Goal: Task Accomplishment & Management: Use online tool/utility

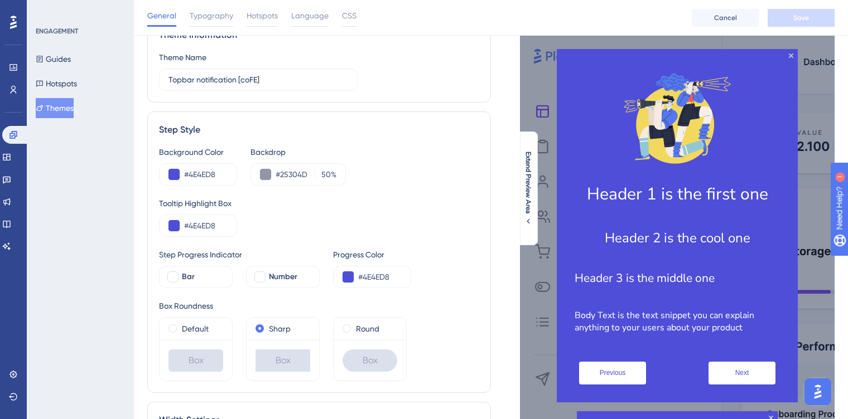
scroll to position [54, 0]
click at [643, 316] on p "Body Text is the text snippet you can explain anything to your users about your…" at bounding box center [676, 322] width 205 height 25
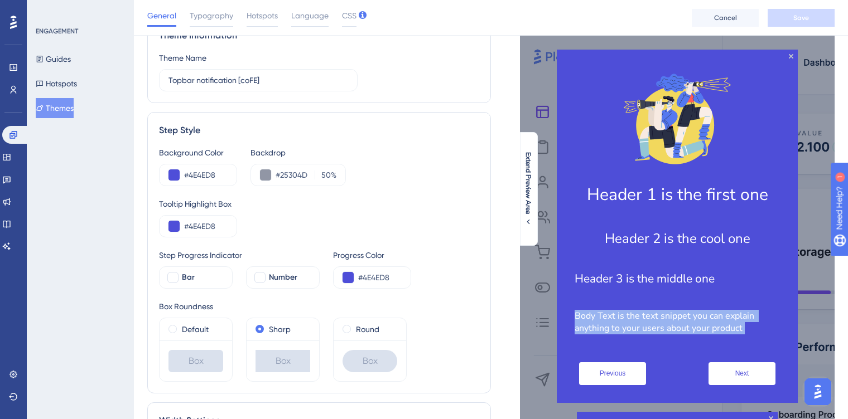
click at [643, 316] on p "Body Text is the text snippet you can explain anything to your users about your…" at bounding box center [676, 322] width 205 height 25
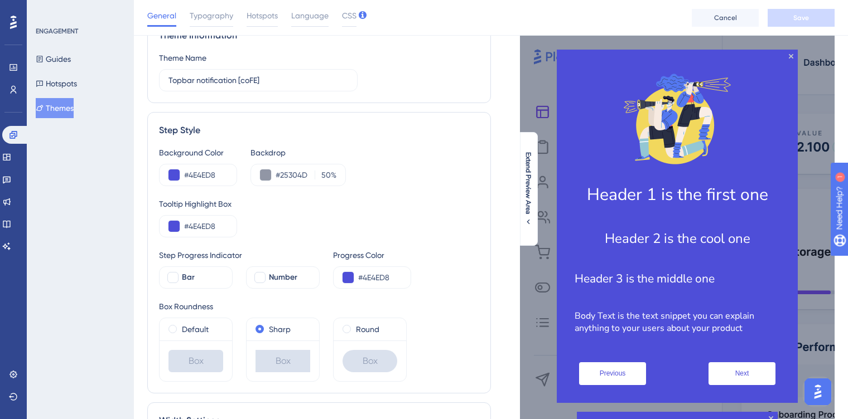
click at [396, 197] on div "Tooltip Highlight Box" at bounding box center [319, 203] width 320 height 13
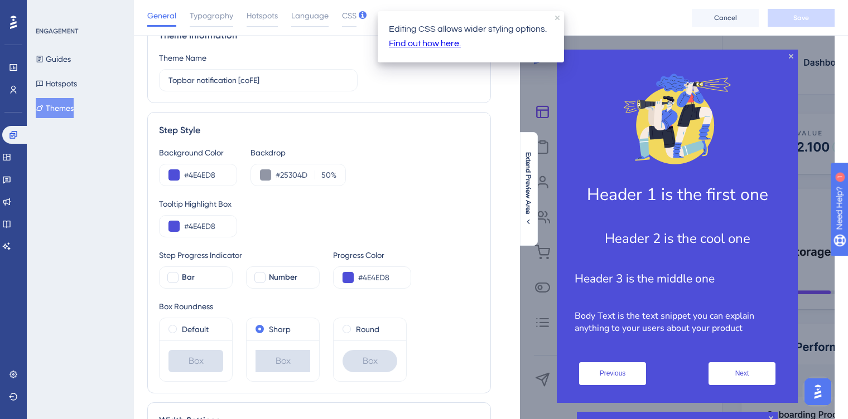
click at [360, 13] on icon at bounding box center [363, 15] width 8 height 8
click at [350, 18] on span "CSS" at bounding box center [349, 15] width 14 height 13
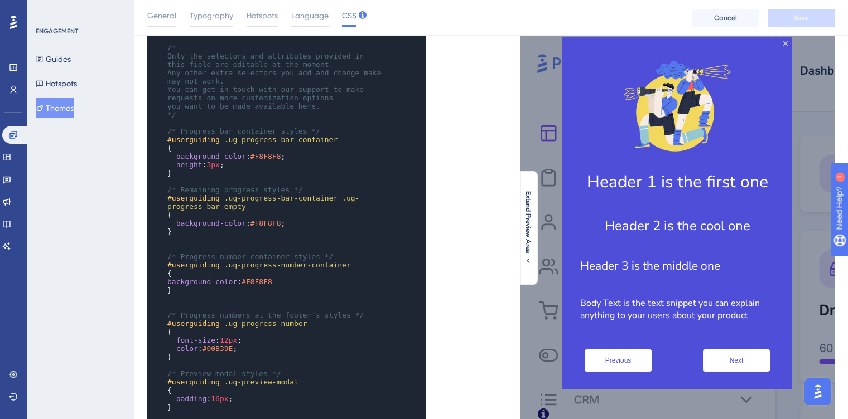
scroll to position [0, 0]
click at [281, 223] on span "#F8F8F8" at bounding box center [265, 223] width 31 height 8
click at [258, 210] on pre "#userguiding .ug-progress-bar-container .ug-progress-bar-empty" at bounding box center [275, 202] width 221 height 17
click at [241, 201] on span ".ug-progress-bar-container" at bounding box center [281, 198] width 114 height 8
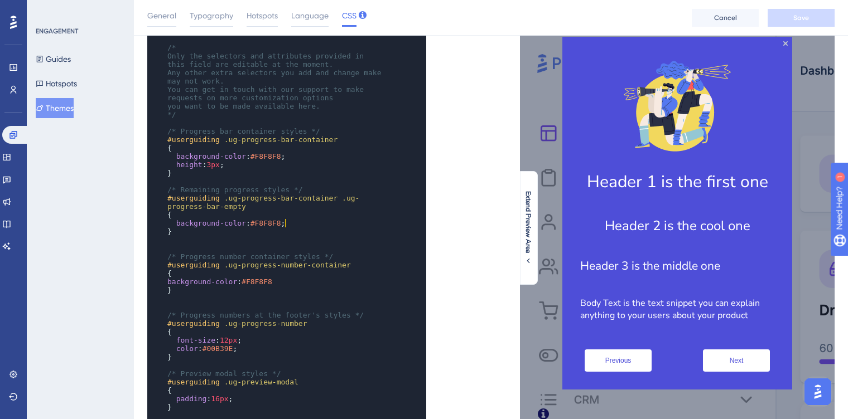
click at [275, 224] on span "#F8F8F8" at bounding box center [265, 223] width 31 height 8
click at [253, 223] on span "background-color : #F8F8F8 ;" at bounding box center [226, 223] width 118 height 8
type textarea "#F8F8F8"
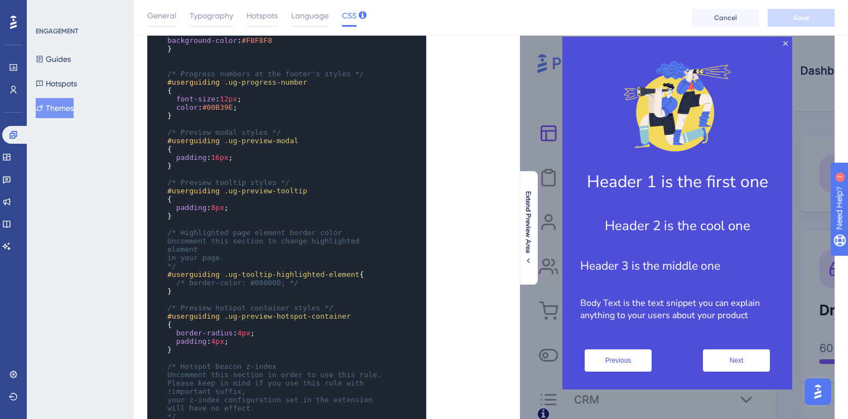
scroll to position [241, 0]
type textarea "#00B39E"
drag, startPoint x: 239, startPoint y: 105, endPoint x: 206, endPoint y: 105, distance: 32.9
click at [206, 105] on span "color : #00B39E ;" at bounding box center [202, 107] width 70 height 8
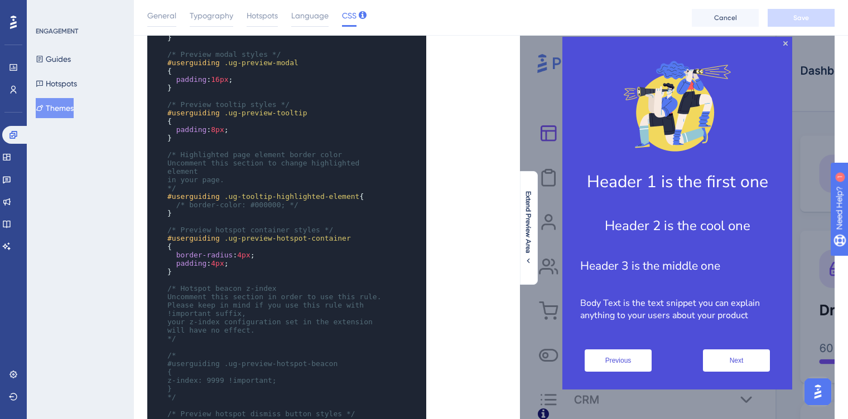
scroll to position [325, 0]
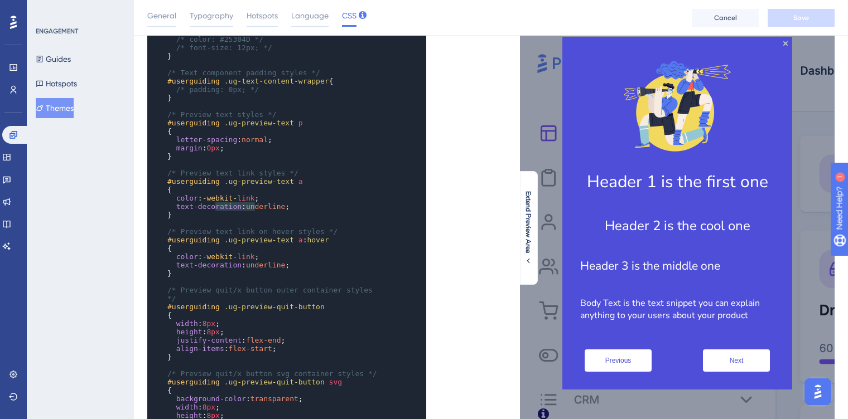
type textarea "webkit-lin"
drag, startPoint x: 256, startPoint y: 207, endPoint x: 209, endPoint y: 207, distance: 46.8
click at [209, 202] on span "color : -webkit- link ;" at bounding box center [212, 198] width 91 height 8
click at [806, 14] on span "Save" at bounding box center [801, 17] width 16 height 9
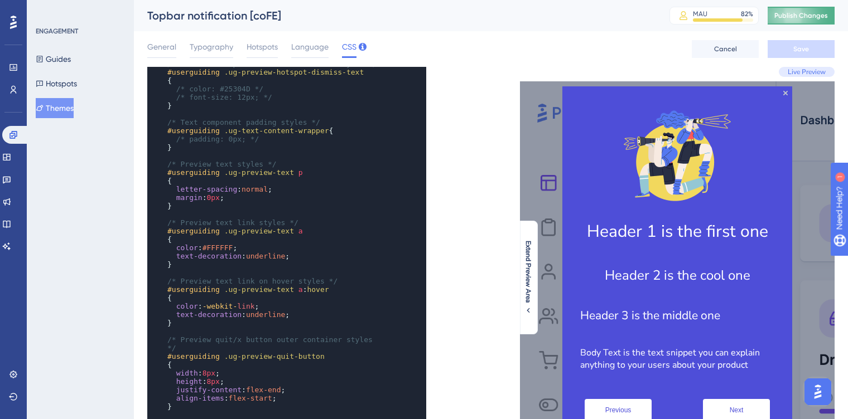
click at [797, 7] on button "Publish Changes" at bounding box center [800, 16] width 67 height 18
